Goal: Browse casually: Explore the website without a specific task or goal

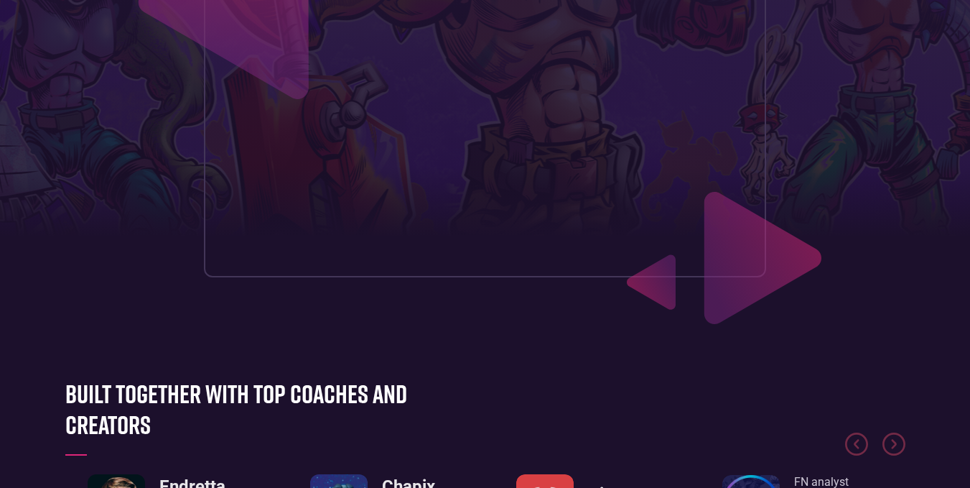
scroll to position [503, 0]
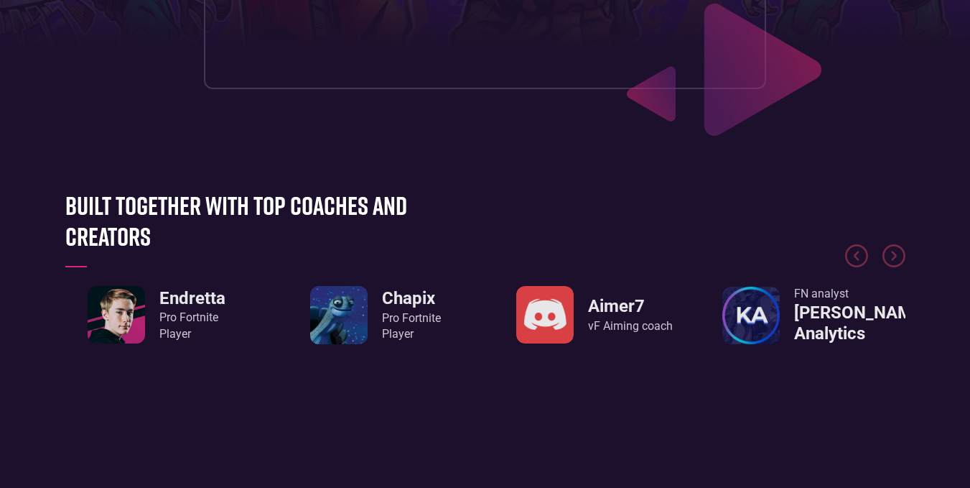
click at [793, 316] on link "FN analyst [PERSON_NAME] Analytics" at bounding box center [814, 315] width 183 height 59
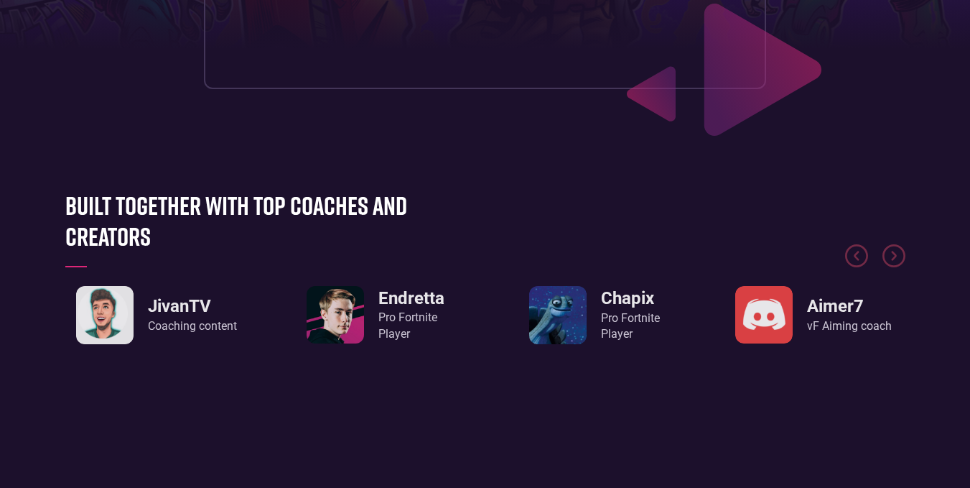
click at [165, 316] on h3 "JivanTV" at bounding box center [192, 306] width 89 height 21
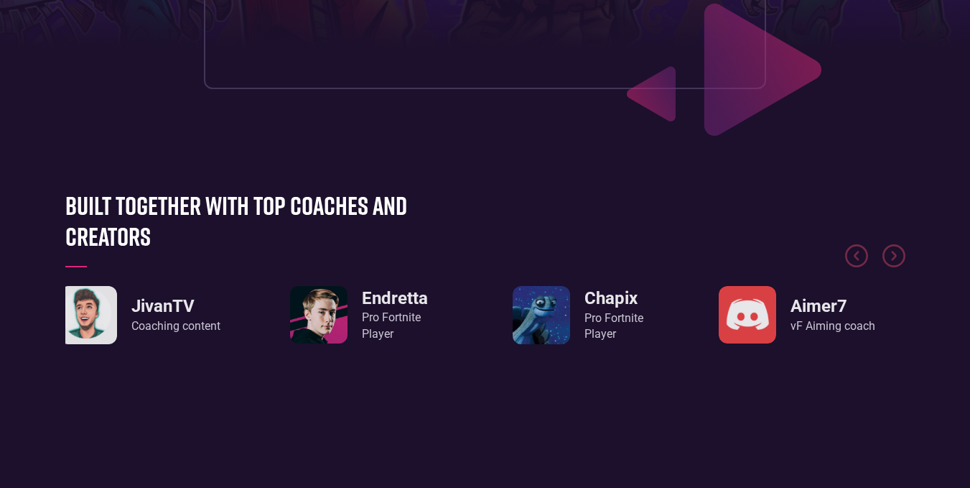
click at [142, 341] on link "JivanTV Coaching content" at bounding box center [140, 315] width 161 height 58
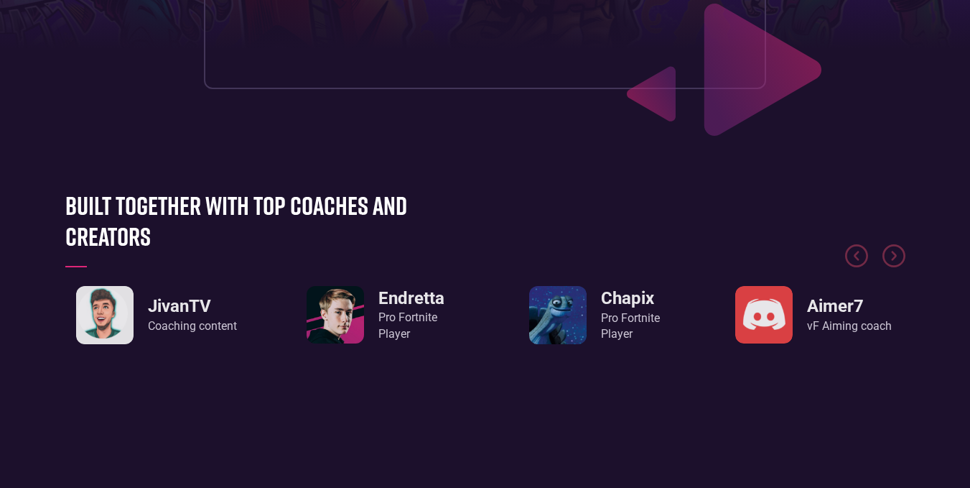
click at [148, 391] on section "Built together with top coaches and creators JivanTV Coaching content Endretta …" at bounding box center [485, 288] width 970 height 282
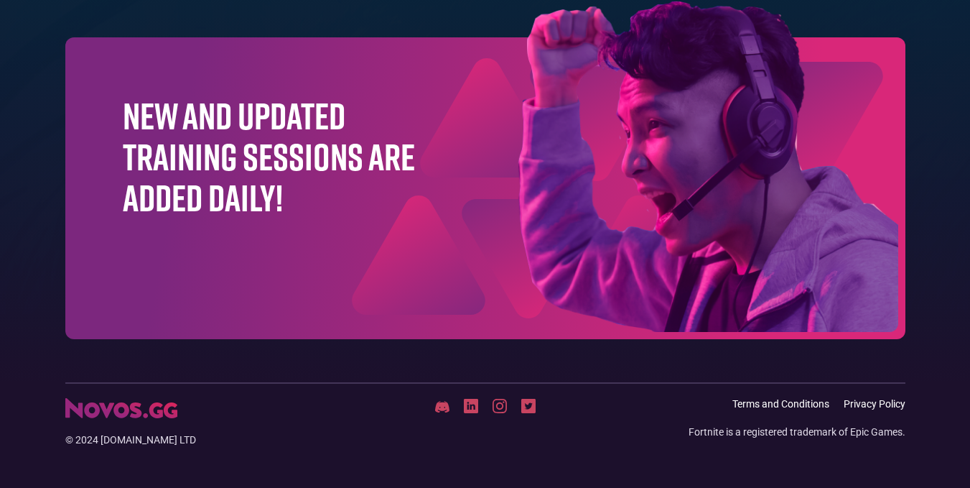
scroll to position [4636, 0]
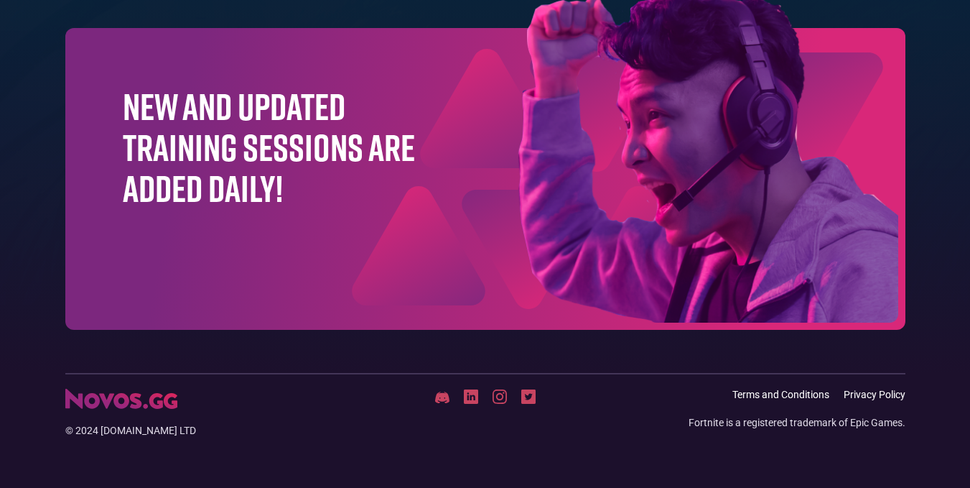
click at [761, 275] on img at bounding box center [635, 161] width 539 height 338
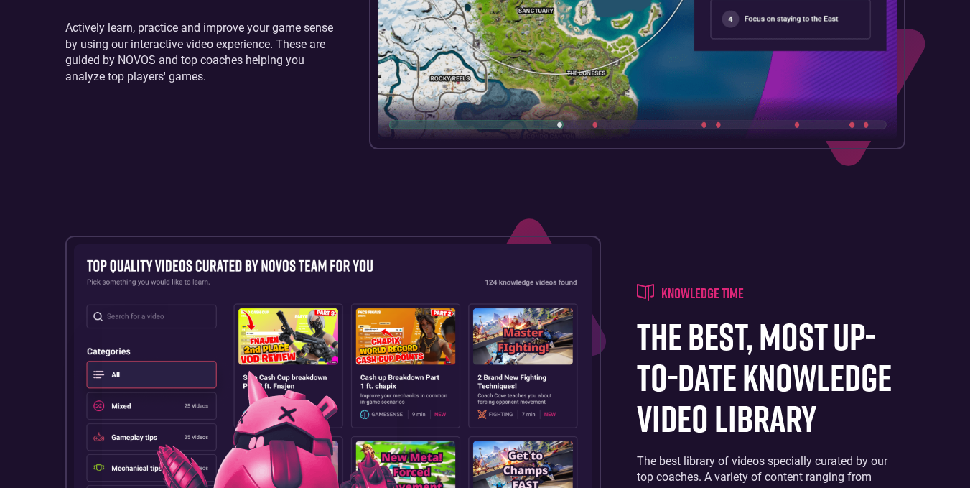
scroll to position [0, 0]
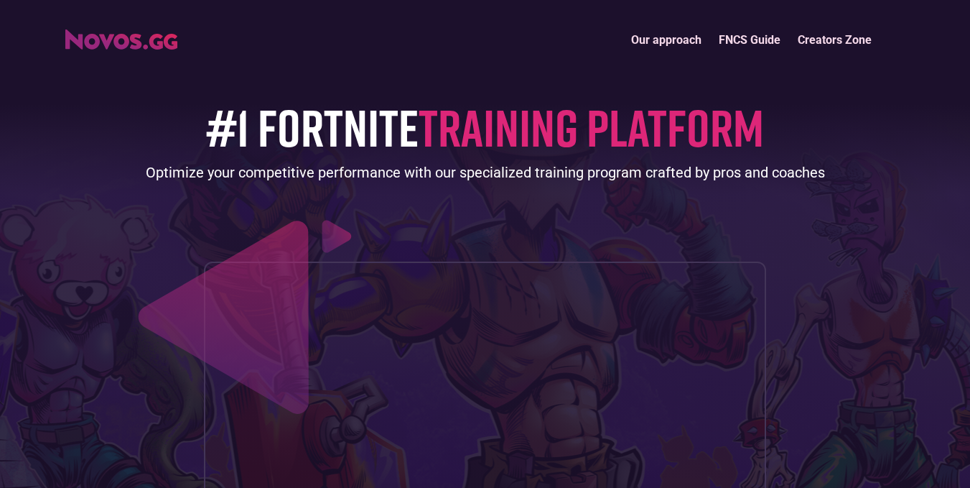
drag, startPoint x: 434, startPoint y: 213, endPoint x: 453, endPoint y: -62, distance: 275.8
click at [676, 48] on link "Our approach" at bounding box center [667, 39] width 88 height 31
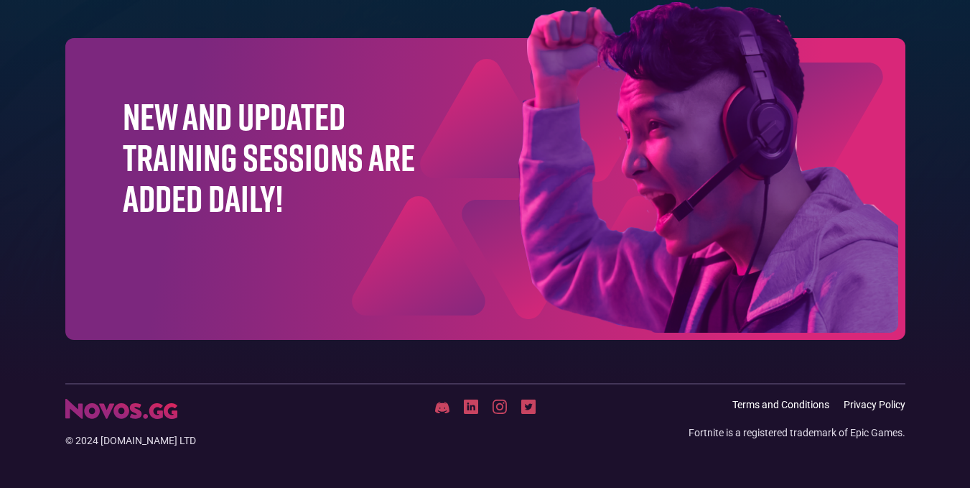
scroll to position [4636, 0]
